Goal: Task Accomplishment & Management: Manage account settings

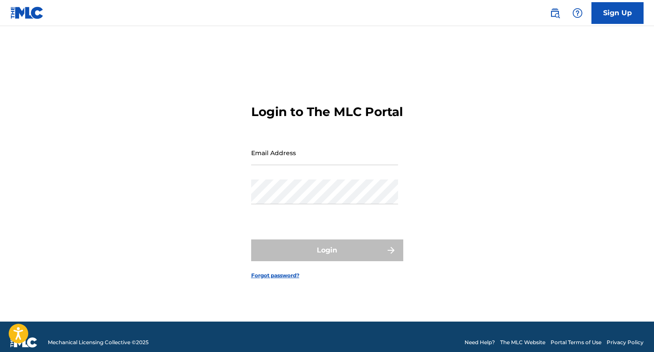
click at [364, 165] on input "Email Address" at bounding box center [324, 152] width 147 height 25
type input "[EMAIL_ADDRESS][DOMAIN_NAME]"
click at [327, 258] on button "Login" at bounding box center [327, 251] width 152 height 22
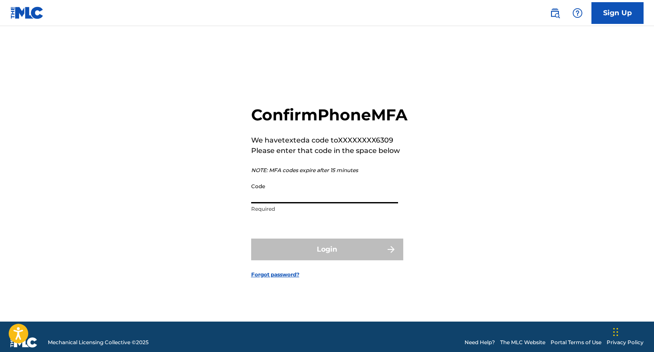
click at [327, 198] on input "Code" at bounding box center [324, 191] width 147 height 25
click at [316, 203] on input "Code" at bounding box center [324, 191] width 147 height 25
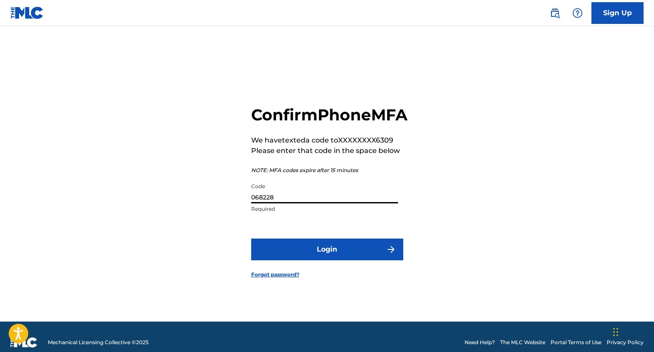
type input "068228"
click at [331, 260] on button "Login" at bounding box center [327, 250] width 152 height 22
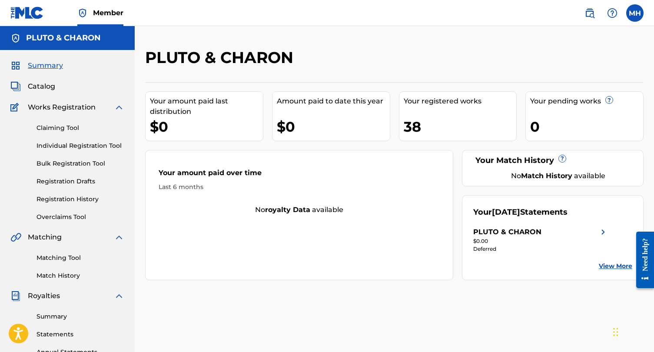
click at [50, 105] on span "Works Registration" at bounding box center [62, 107] width 68 height 10
click at [44, 87] on span "Catalog" at bounding box center [41, 86] width 27 height 10
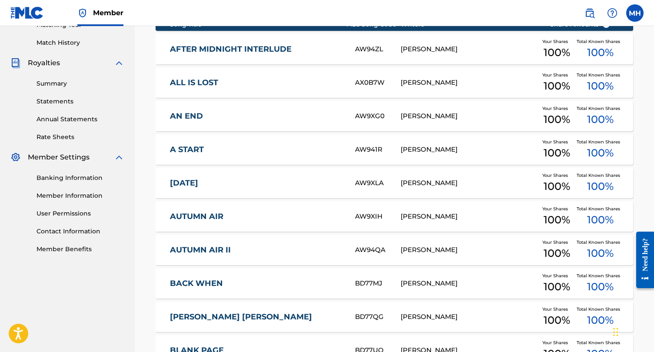
scroll to position [328, 0]
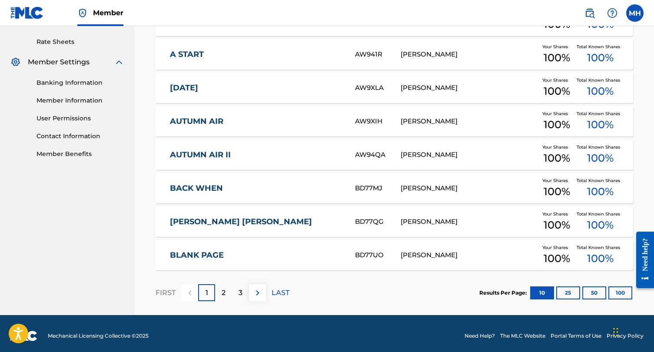
click at [598, 290] on button "50" at bounding box center [595, 293] width 24 height 13
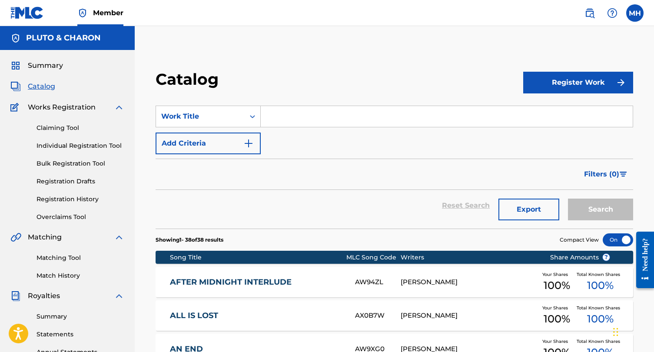
scroll to position [57, 0]
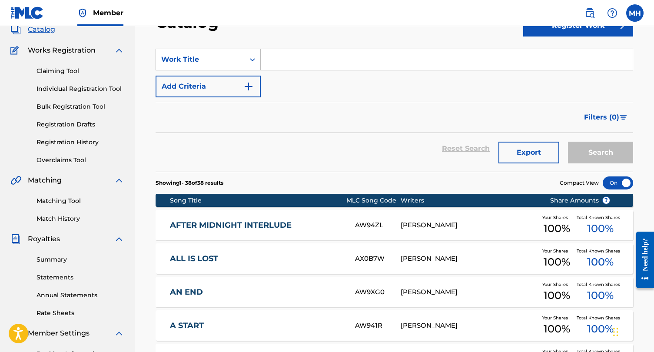
click at [60, 261] on link "Summary" at bounding box center [81, 259] width 88 height 9
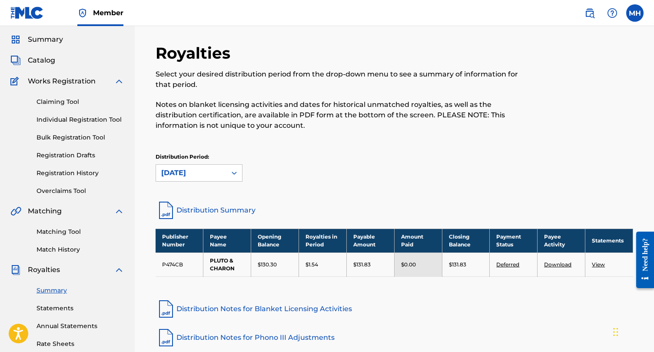
scroll to position [71, 0]
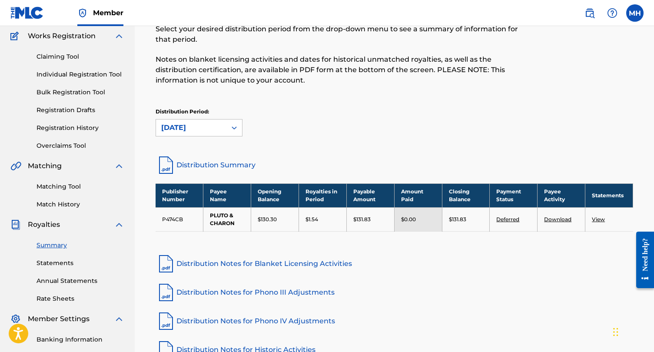
click at [205, 164] on link "Distribution Summary" at bounding box center [395, 165] width 478 height 21
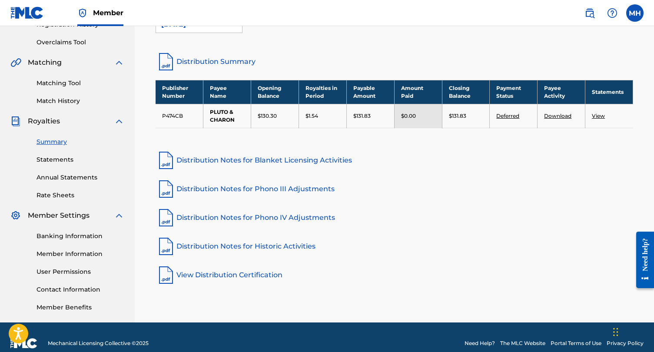
scroll to position [0, 0]
